Goal: Transaction & Acquisition: Purchase product/service

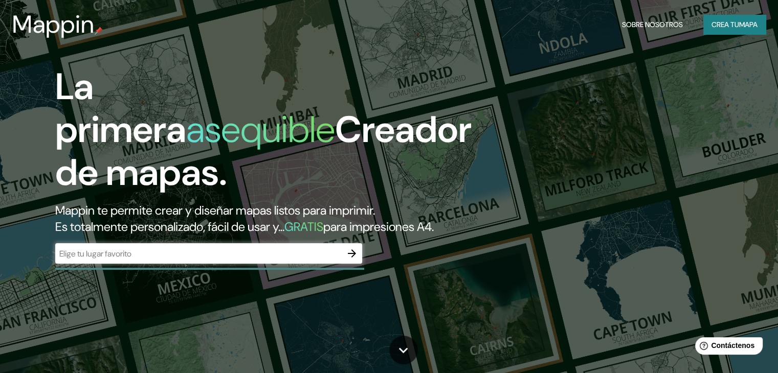
click at [280, 262] on div "​" at bounding box center [208, 253] width 307 height 20
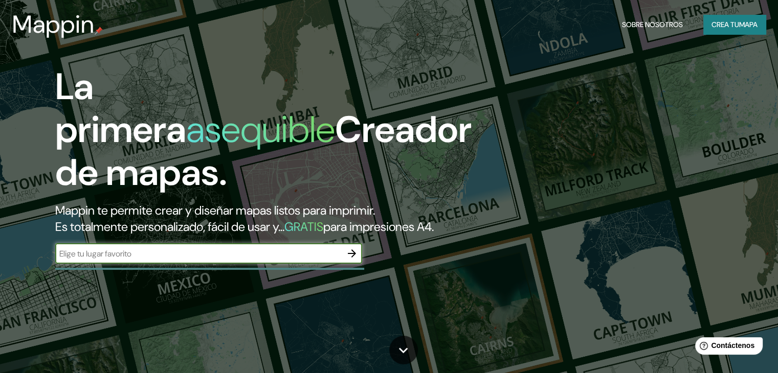
click at [281, 260] on input "text" at bounding box center [198, 254] width 286 height 12
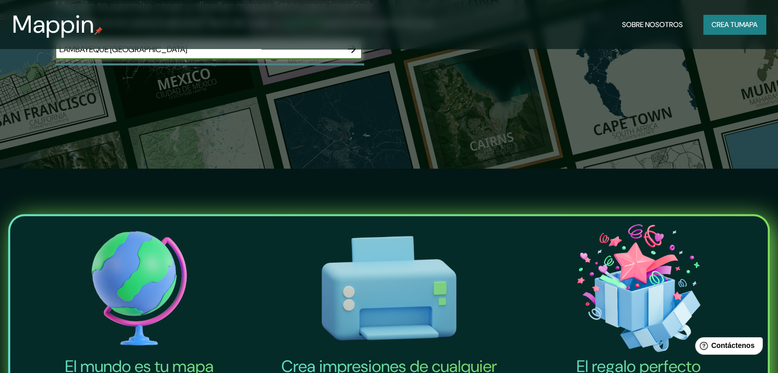
scroll to position [102, 0]
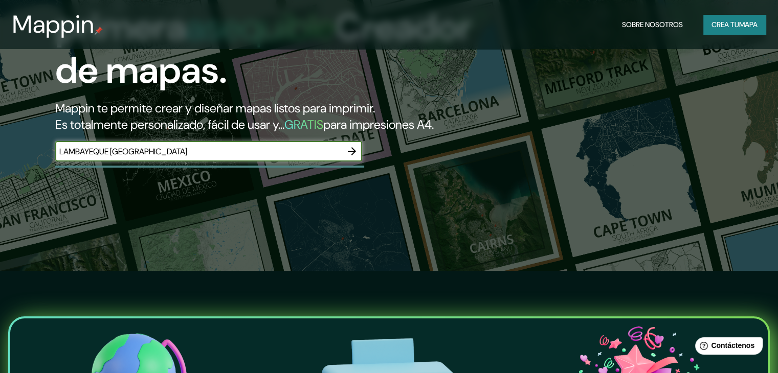
type input "LAMBAYEQUE [GEOGRAPHIC_DATA]"
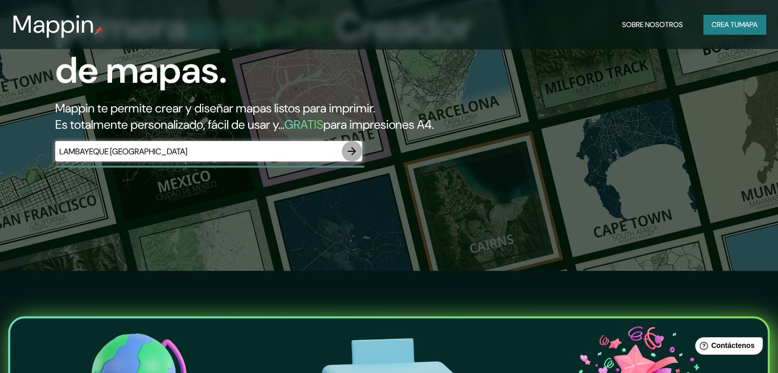
click at [353, 157] on icon "button" at bounding box center [352, 151] width 12 height 12
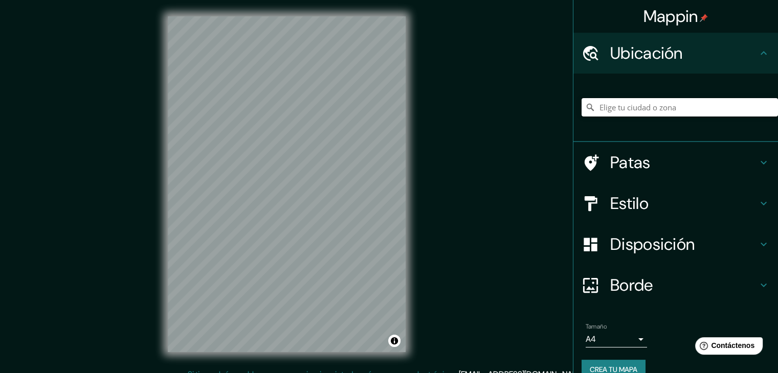
click at [653, 111] on input "Elige tu ciudad o zona" at bounding box center [679, 107] width 196 height 18
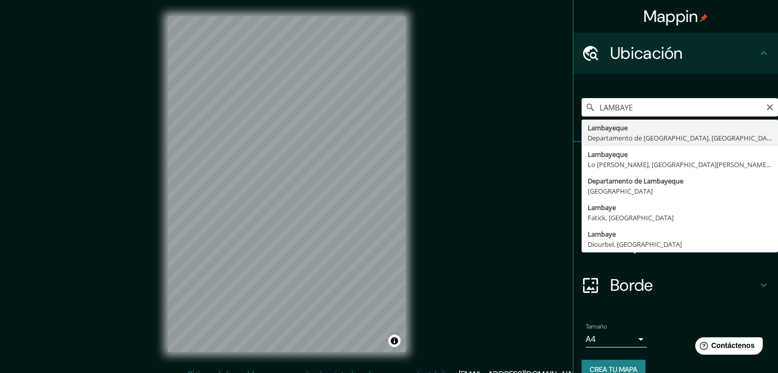
type input "Lambayeque, Departamento de [GEOGRAPHIC_DATA], [GEOGRAPHIC_DATA]"
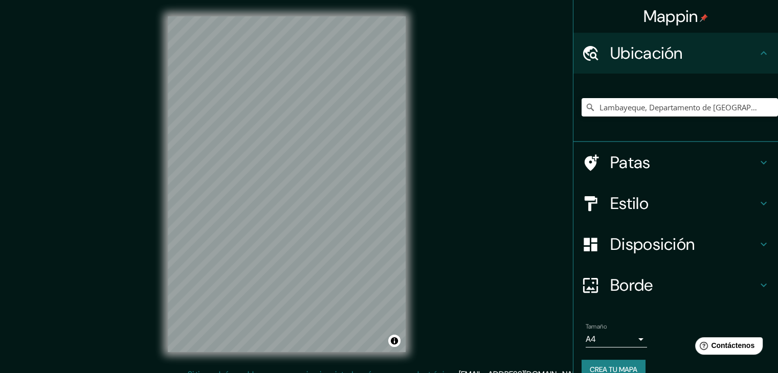
scroll to position [12, 0]
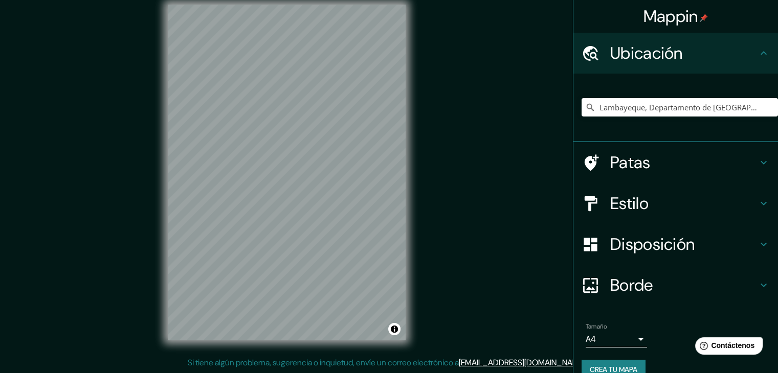
click at [757, 284] on icon at bounding box center [763, 285] width 12 height 12
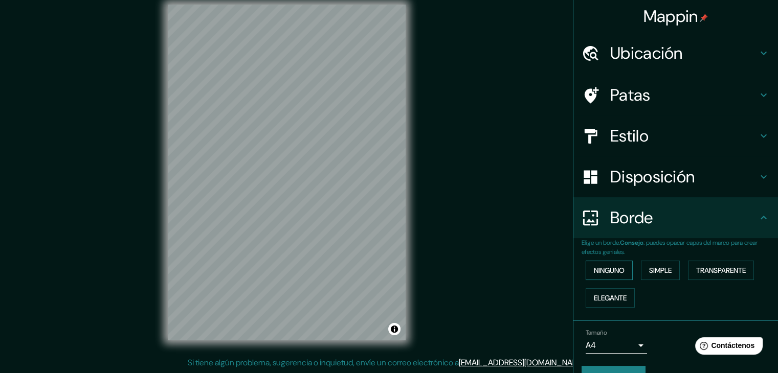
click at [617, 271] on font "Ninguno" at bounding box center [609, 270] width 31 height 9
click at [732, 173] on h4 "Disposición" at bounding box center [683, 177] width 147 height 20
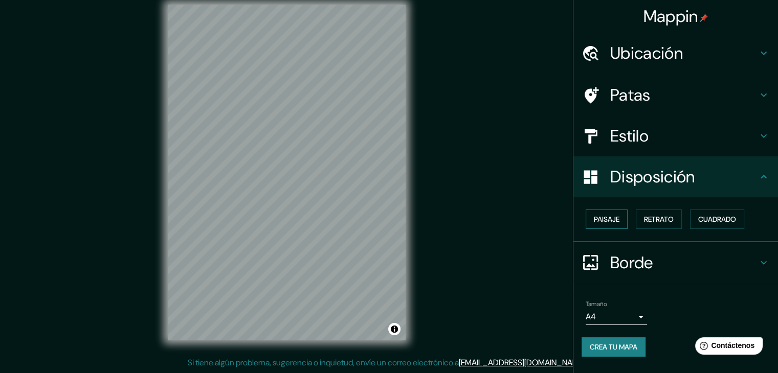
click at [625, 215] on button "Paisaje" at bounding box center [607, 219] width 42 height 19
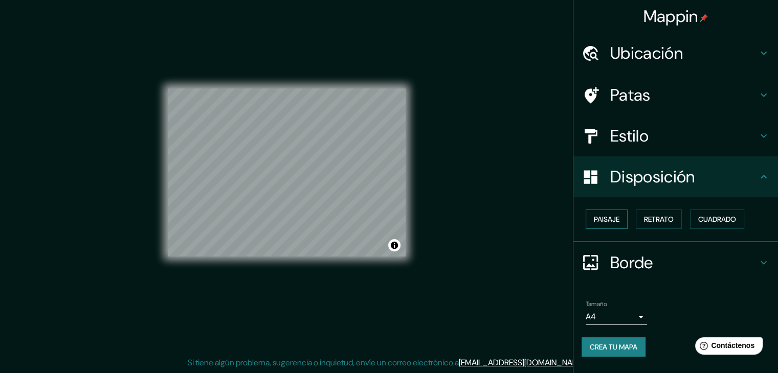
click at [625, 215] on button "Paisaje" at bounding box center [607, 219] width 42 height 19
click at [712, 218] on font "Cuadrado" at bounding box center [717, 219] width 38 height 9
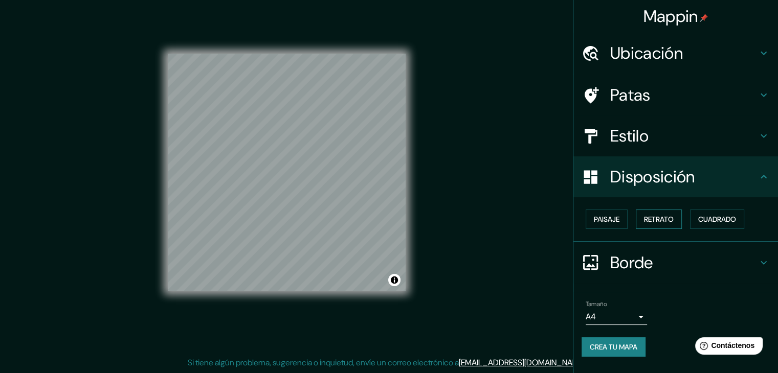
click at [663, 217] on font "Retrato" at bounding box center [659, 219] width 30 height 9
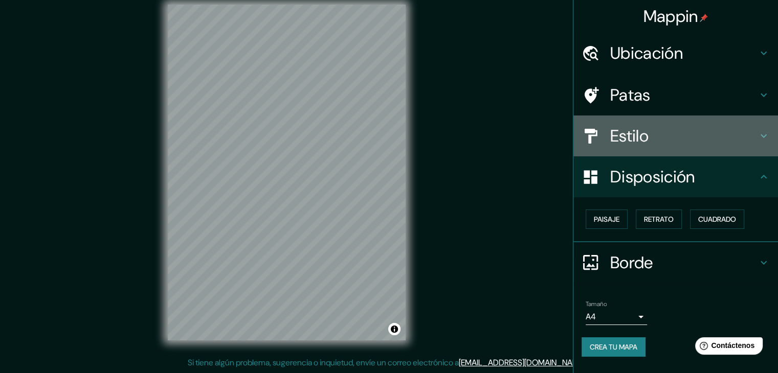
click at [715, 144] on h4 "Estilo" at bounding box center [683, 136] width 147 height 20
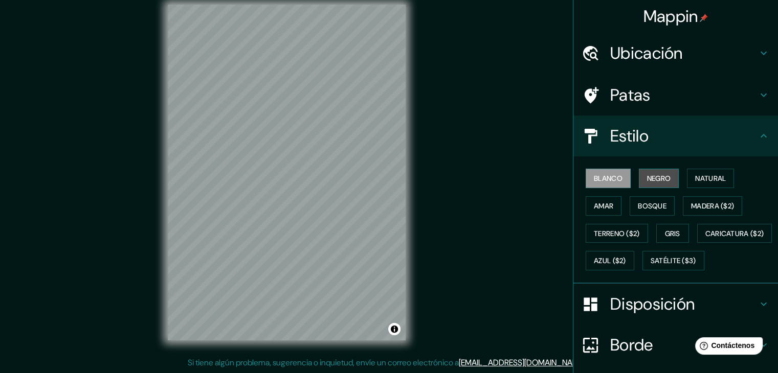
click at [657, 176] on font "Negro" at bounding box center [659, 178] width 24 height 9
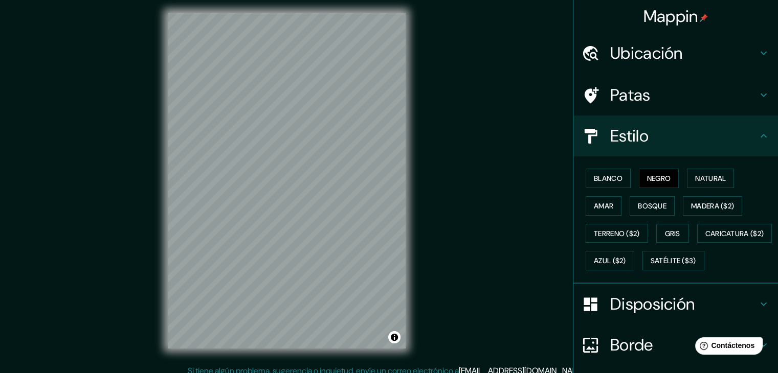
scroll to position [0, 0]
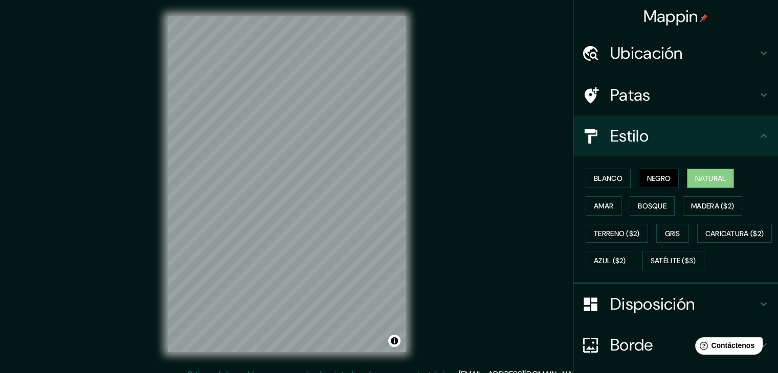
click at [695, 183] on font "Natural" at bounding box center [710, 178] width 31 height 13
click at [647, 178] on font "Negro" at bounding box center [659, 178] width 24 height 9
click at [596, 181] on font "Blanco" at bounding box center [608, 178] width 29 height 9
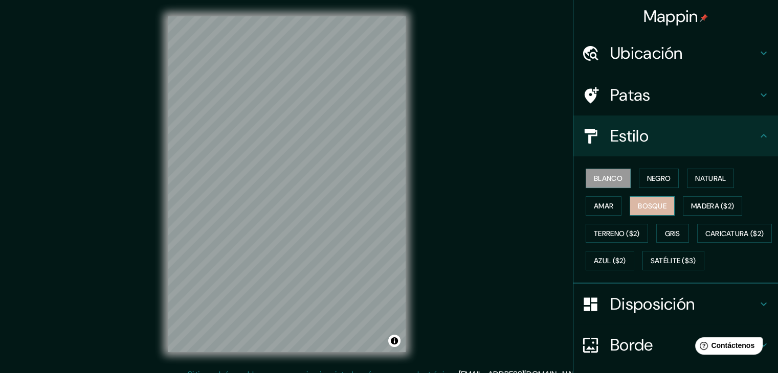
click at [659, 207] on button "Bosque" at bounding box center [651, 205] width 45 height 19
click at [695, 210] on font "Madera ($2)" at bounding box center [712, 205] width 43 height 13
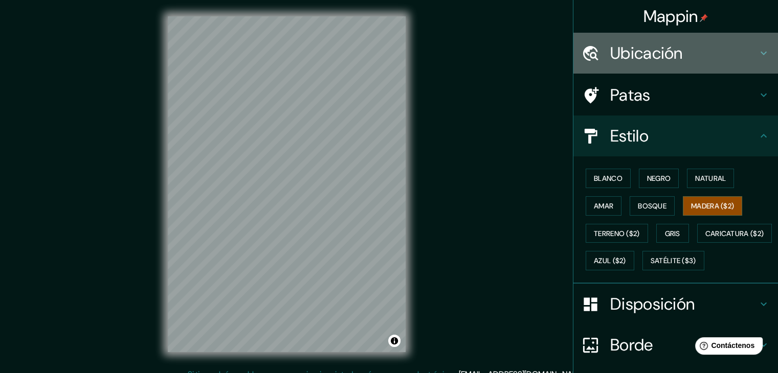
click at [723, 52] on h4 "Ubicación" at bounding box center [683, 53] width 147 height 20
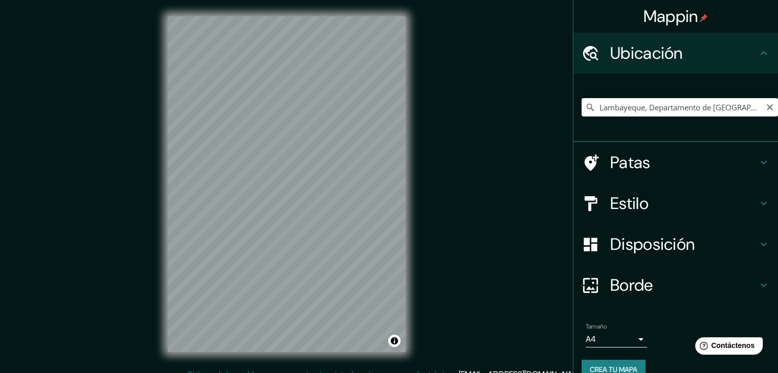
click at [734, 109] on input "Lambayeque, Departamento de [GEOGRAPHIC_DATA], [GEOGRAPHIC_DATA]" at bounding box center [679, 107] width 196 height 18
click at [766, 108] on icon "Claro" at bounding box center [770, 107] width 8 height 8
type input "O"
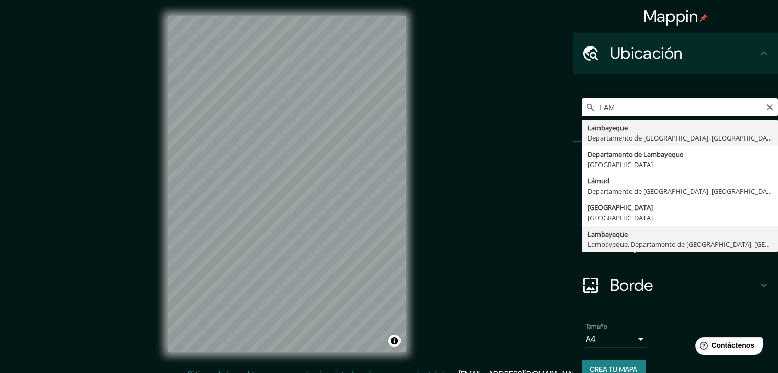
type input "Lambayeque, [GEOGRAPHIC_DATA], Departamento de [GEOGRAPHIC_DATA], [GEOGRAPHIC_D…"
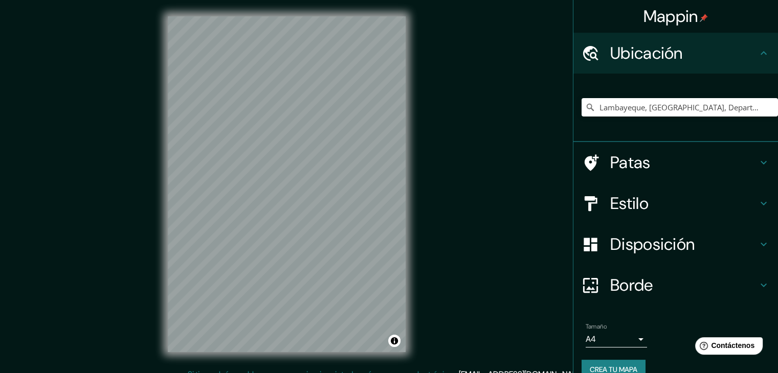
scroll to position [12, 0]
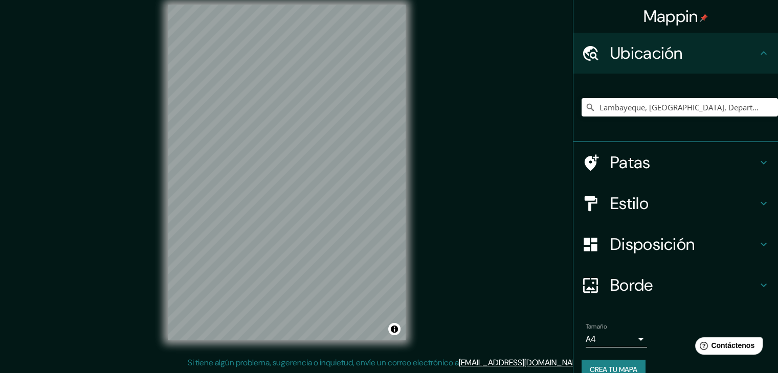
click at [725, 166] on h4 "Patas" at bounding box center [683, 162] width 147 height 20
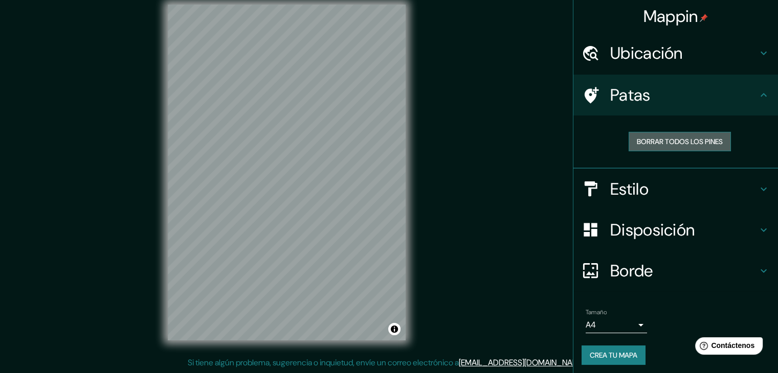
click at [691, 145] on font "Borrar todos los pines" at bounding box center [680, 141] width 86 height 9
click at [642, 140] on font "Borrar todos los pines" at bounding box center [680, 141] width 86 height 9
click at [735, 188] on h4 "Estilo" at bounding box center [683, 189] width 147 height 20
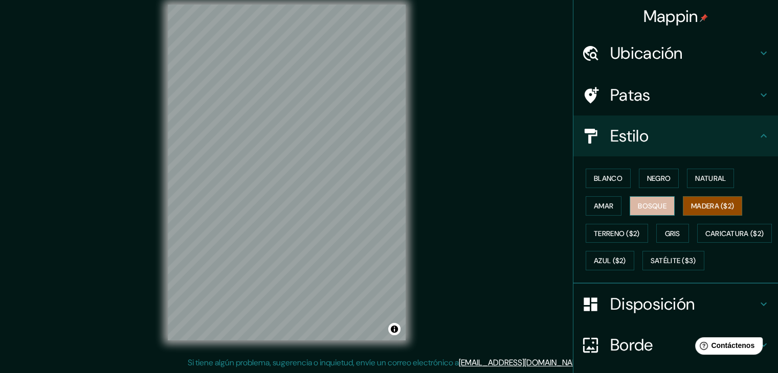
click at [638, 199] on font "Bosque" at bounding box center [652, 205] width 29 height 13
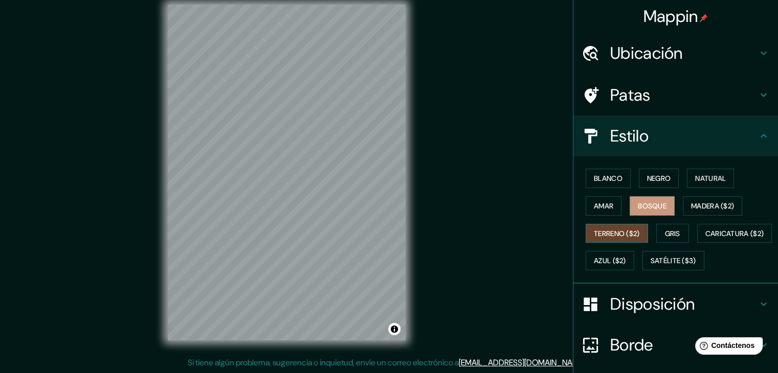
click at [611, 229] on font "Terreno ($2)" at bounding box center [617, 233] width 46 height 9
click at [675, 239] on button "Gris" at bounding box center [672, 233] width 33 height 19
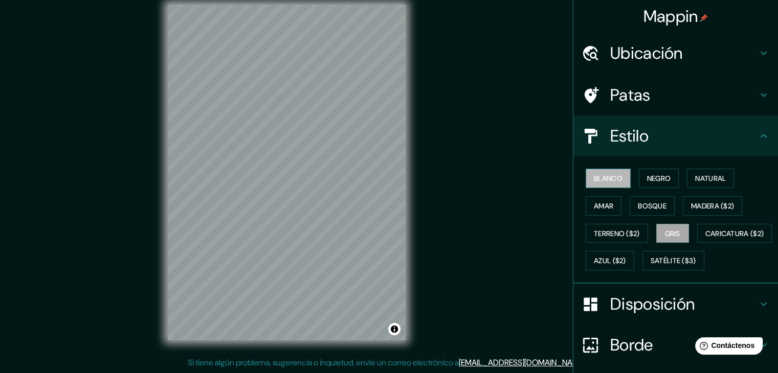
click at [598, 174] on font "Blanco" at bounding box center [608, 178] width 29 height 9
click at [647, 177] on font "Negro" at bounding box center [659, 178] width 24 height 9
click at [614, 174] on font "Blanco" at bounding box center [608, 178] width 29 height 9
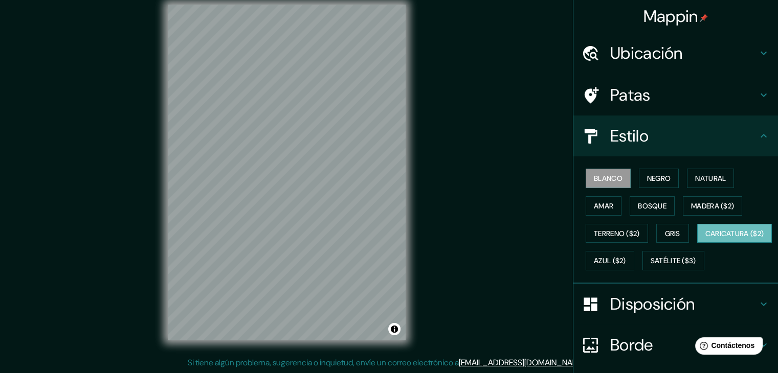
scroll to position [103, 0]
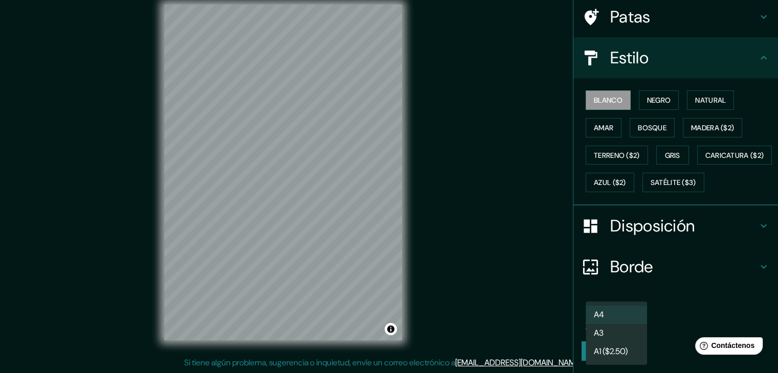
click at [620, 319] on body "Mappin Ubicación Lambayeque, [GEOGRAPHIC_DATA], Departamento de Lambayeque, [GE…" at bounding box center [389, 174] width 778 height 373
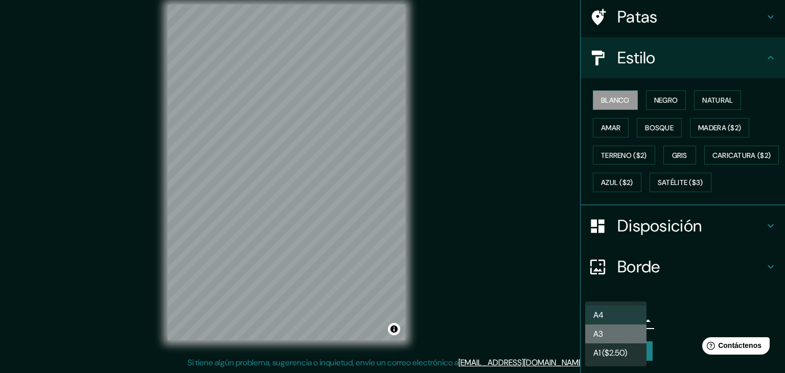
click at [614, 333] on li "A3" at bounding box center [616, 334] width 61 height 19
type input "a4"
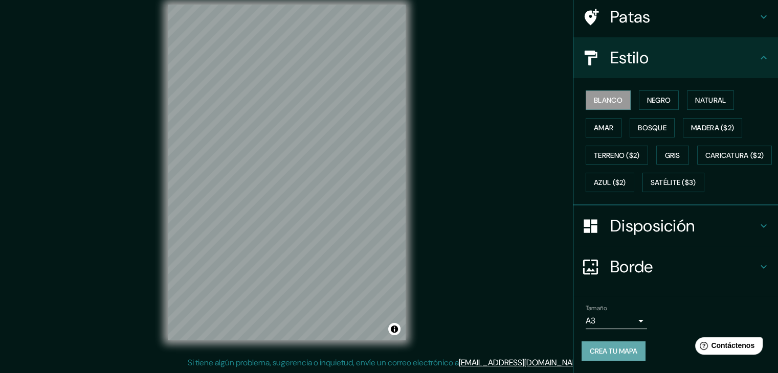
click at [614, 353] on font "Crea tu mapa" at bounding box center [614, 351] width 48 height 9
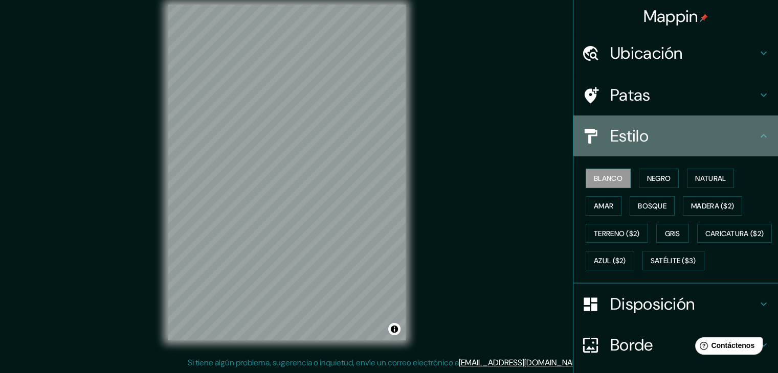
click at [747, 139] on h4 "Estilo" at bounding box center [683, 136] width 147 height 20
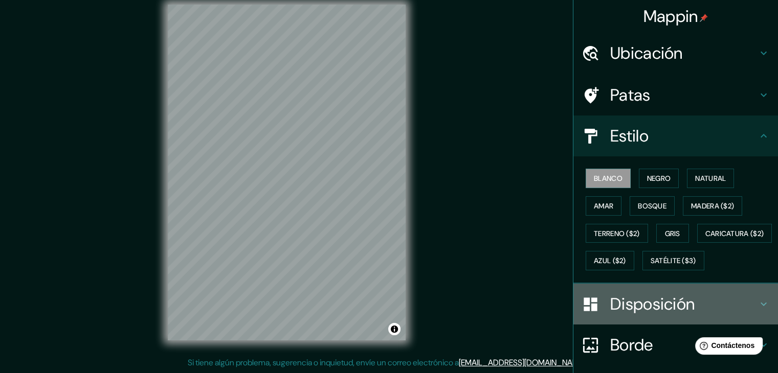
click at [757, 310] on icon at bounding box center [763, 304] width 12 height 12
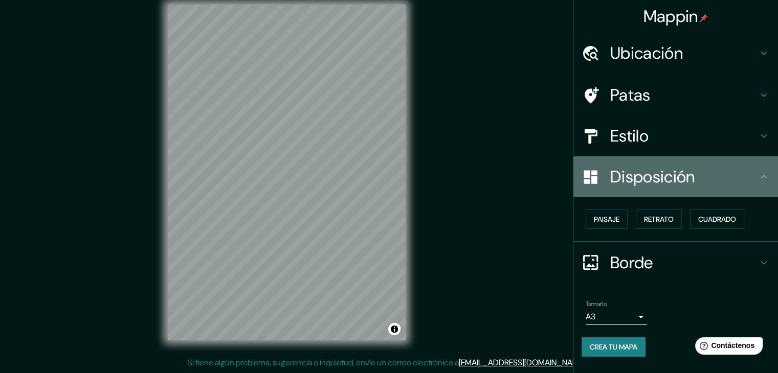
click at [769, 176] on icon at bounding box center [763, 177] width 12 height 12
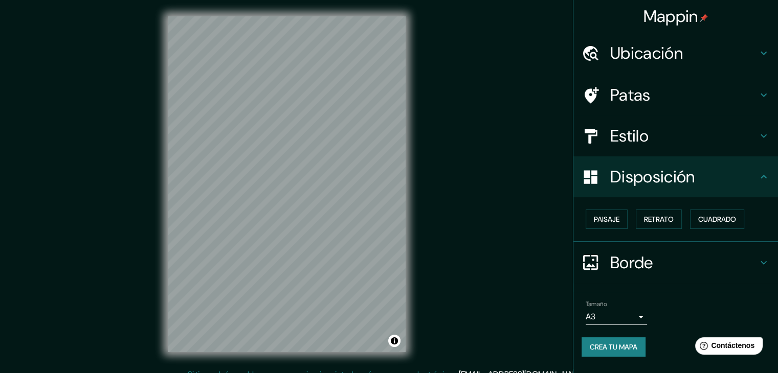
scroll to position [12, 0]
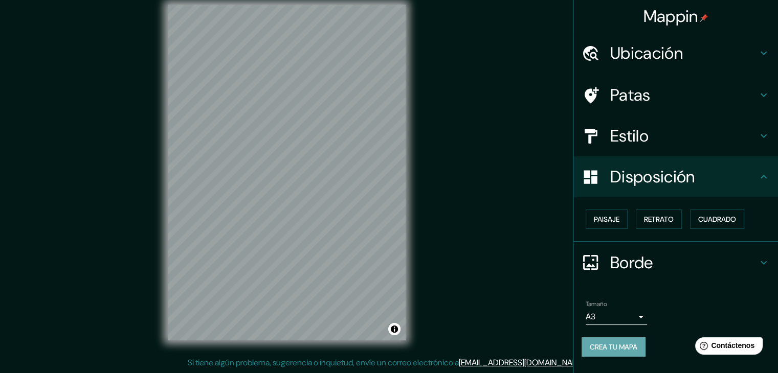
click at [596, 350] on font "Crea tu mapa" at bounding box center [614, 347] width 48 height 9
click at [658, 129] on h4 "Estilo" at bounding box center [683, 136] width 147 height 20
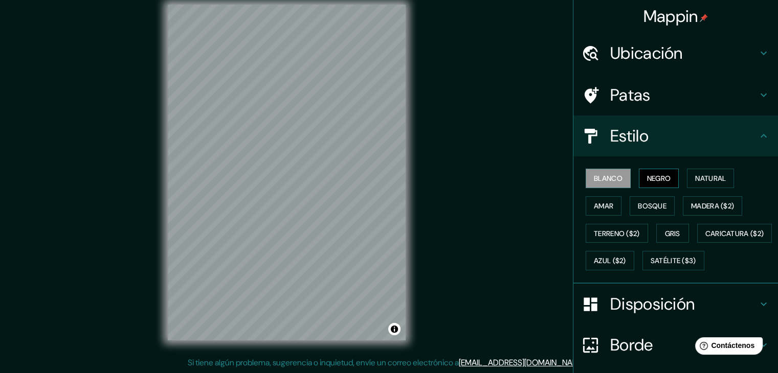
click at [647, 177] on font "Negro" at bounding box center [659, 178] width 24 height 9
